Goal: Task Accomplishment & Management: Complete application form

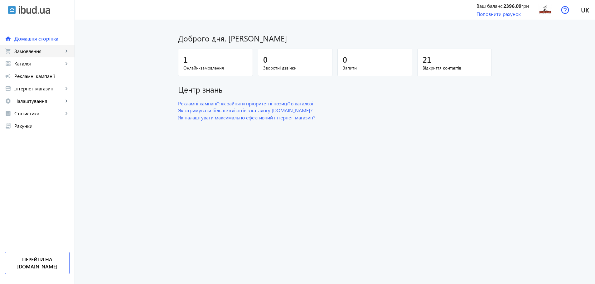
click at [56, 52] on span "Замовлення" at bounding box center [38, 51] width 49 height 6
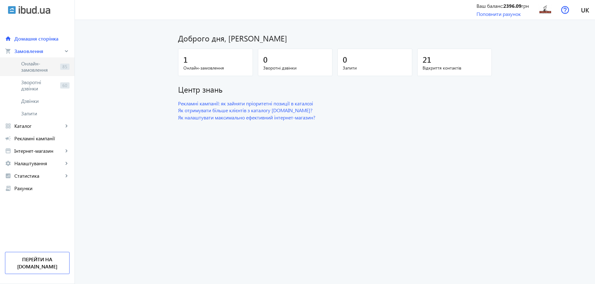
click at [58, 64] on link "Онлайн-замовлення 85" at bounding box center [37, 66] width 75 height 19
